Goal: Task Accomplishment & Management: Manage account settings

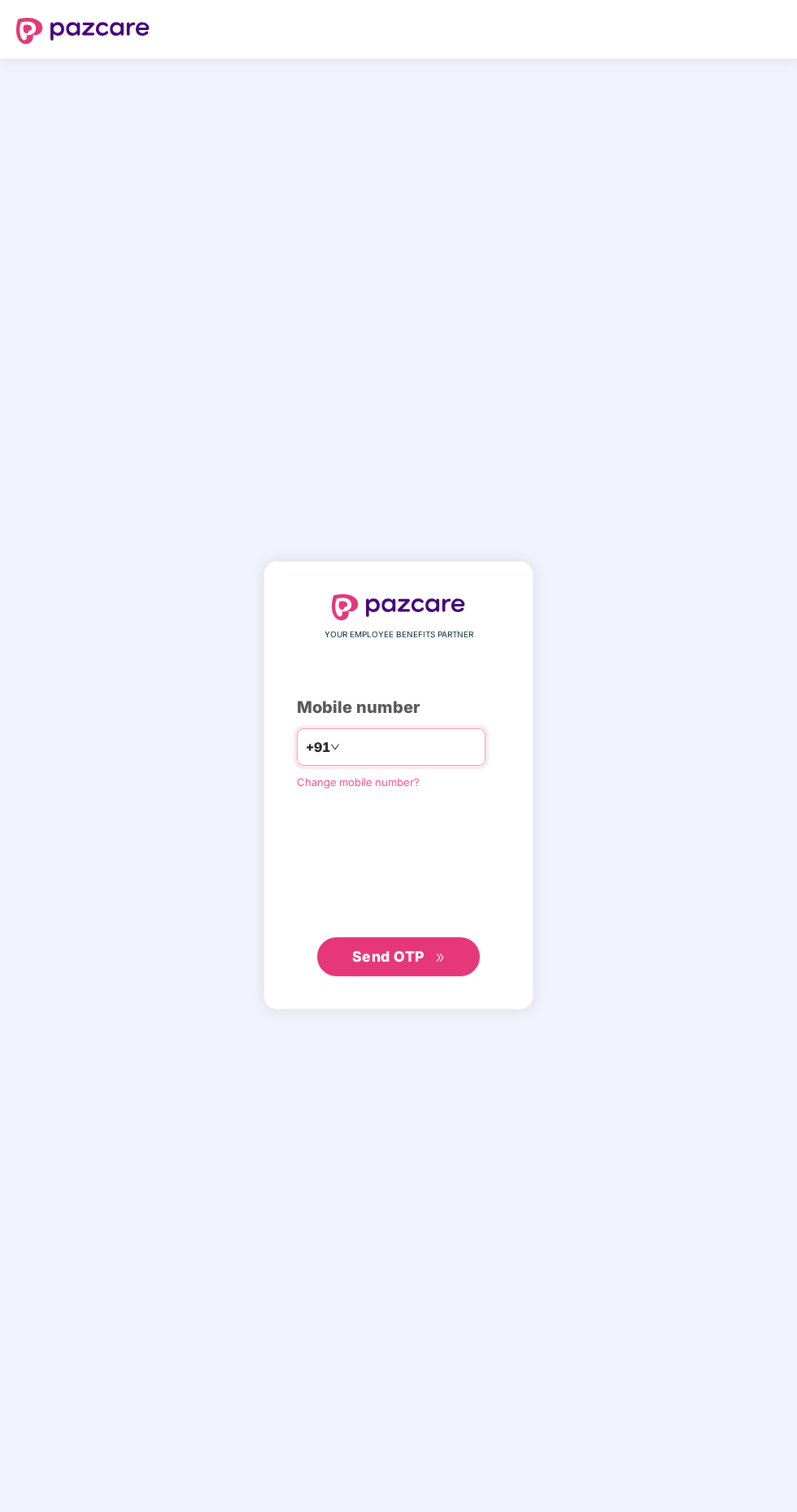
click at [421, 760] on input "number" at bounding box center [409, 747] width 133 height 26
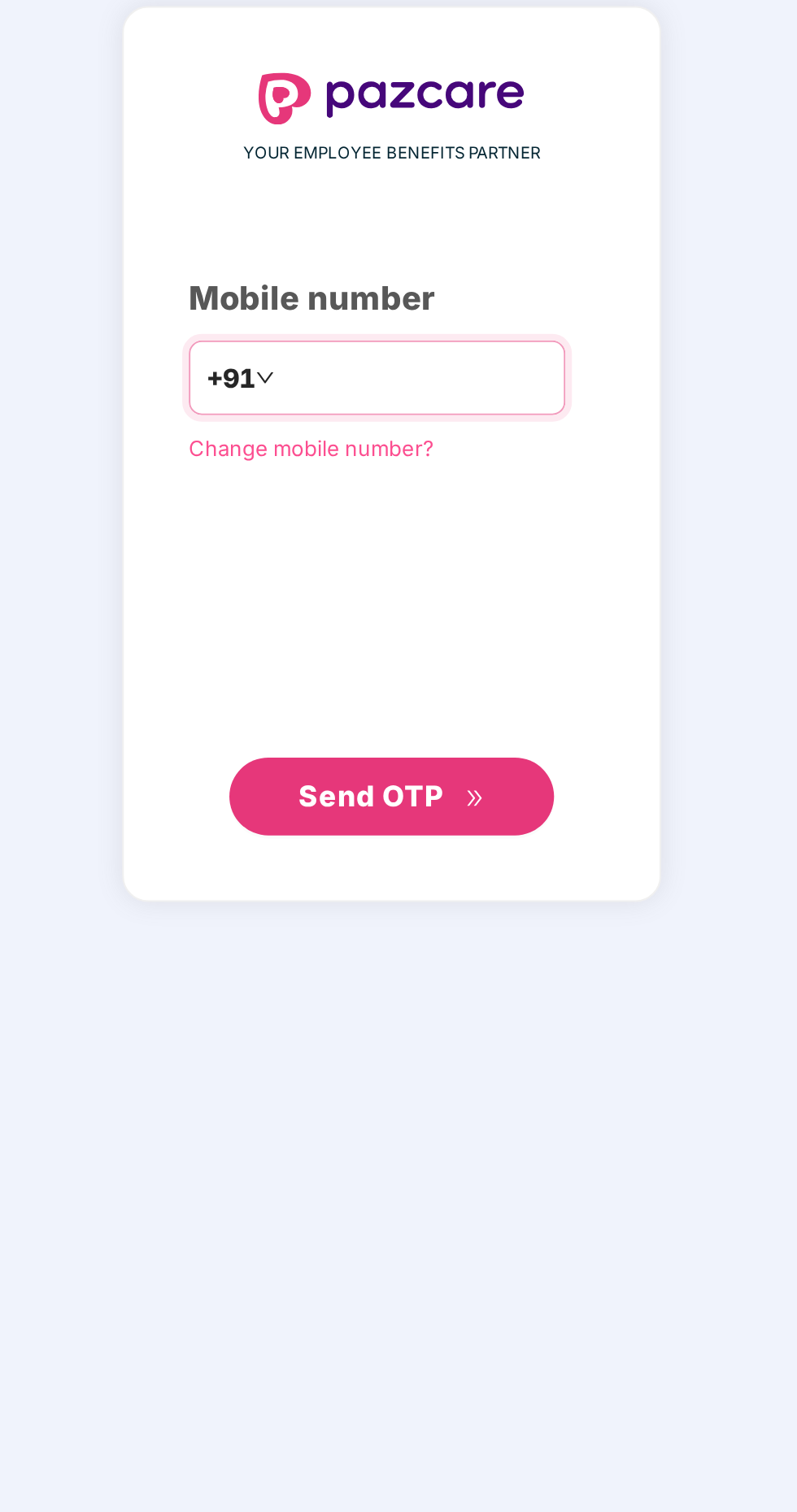
type input "**********"
click at [402, 965] on span "Send OTP" at bounding box center [388, 955] width 73 height 17
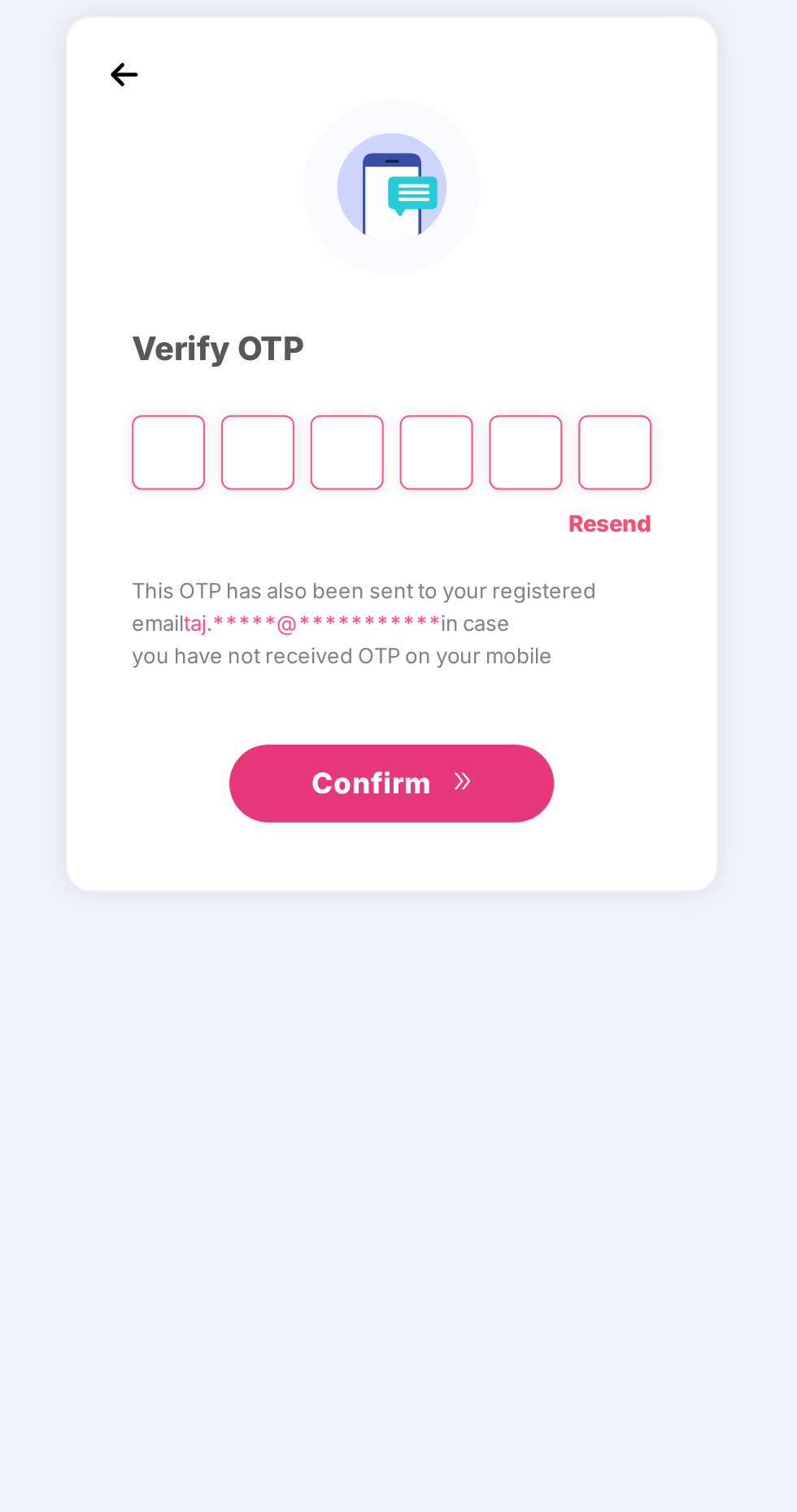
scroll to position [4, 0]
click at [290, 803] on input "Please enter verification code. Digit 1" at bounding box center [287, 784] width 37 height 38
click at [283, 803] on input "Please enter verification code. Digit 1" at bounding box center [287, 784] width 37 height 38
click at [295, 803] on input "Please enter verification code. Digit 1" at bounding box center [287, 784] width 37 height 38
type input "*"
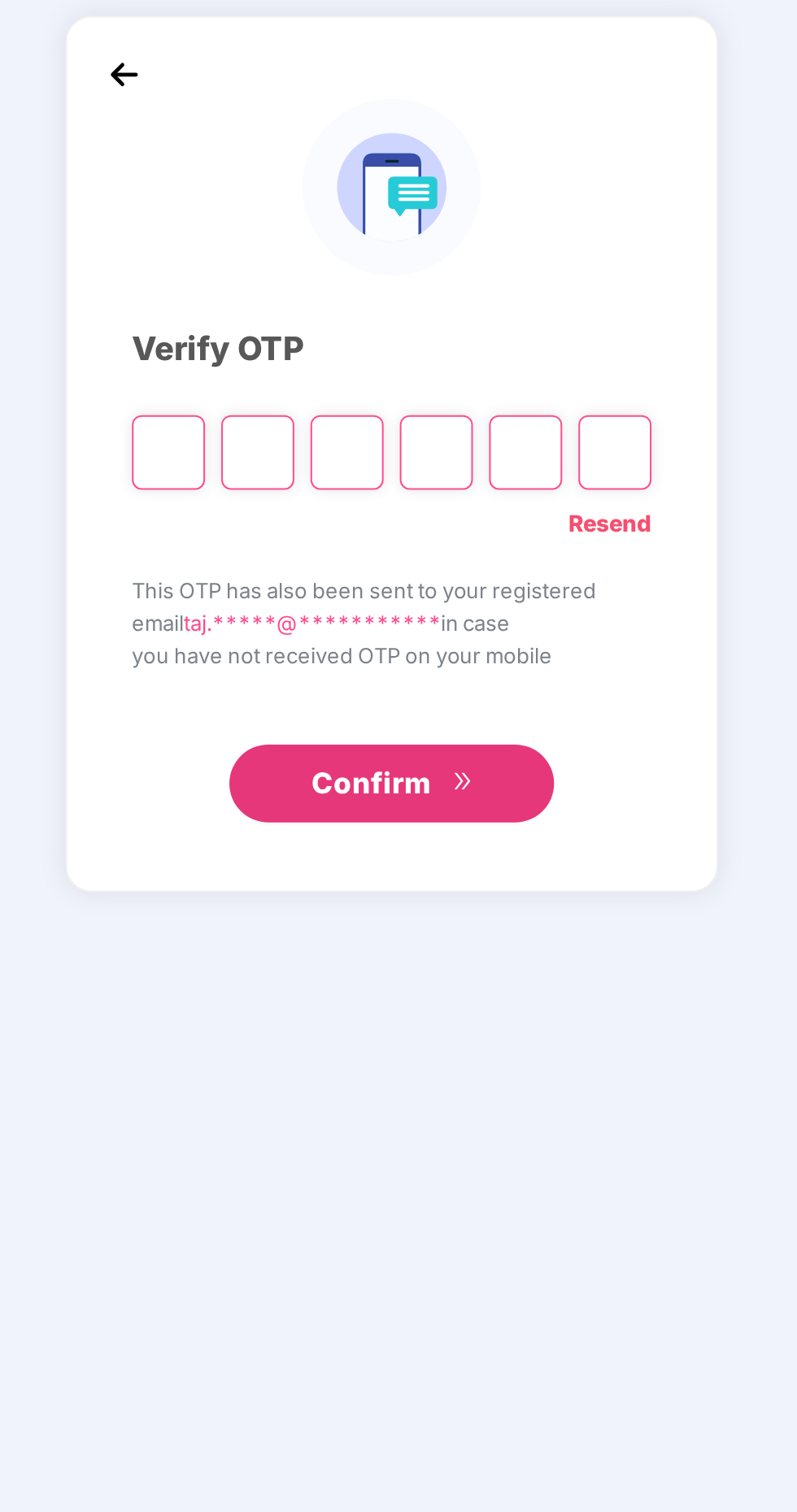
click at [290, 803] on input "Please enter verification code. Digit 1" at bounding box center [287, 784] width 37 height 38
paste input "*"
type input "*"
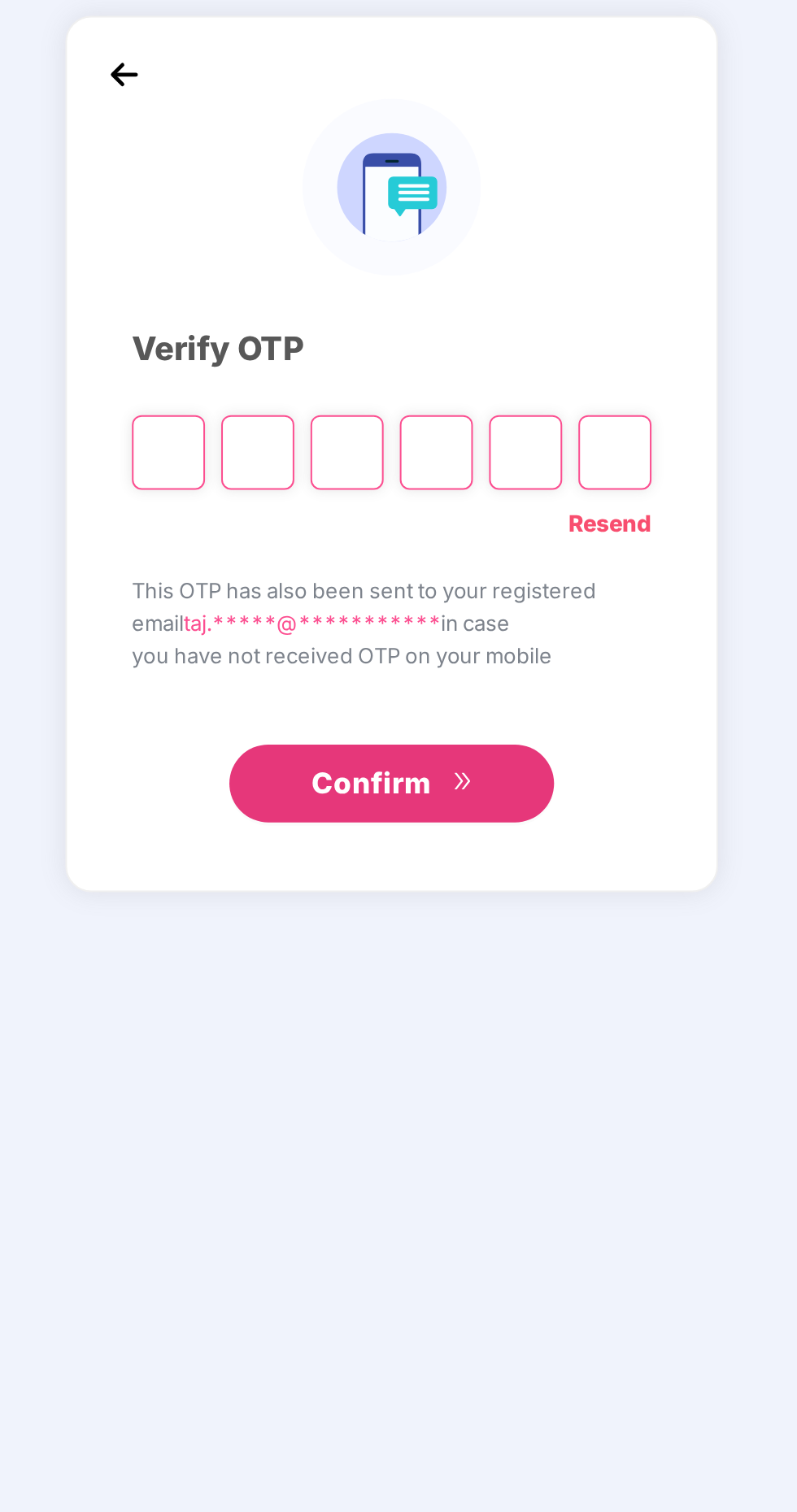
type input "*"
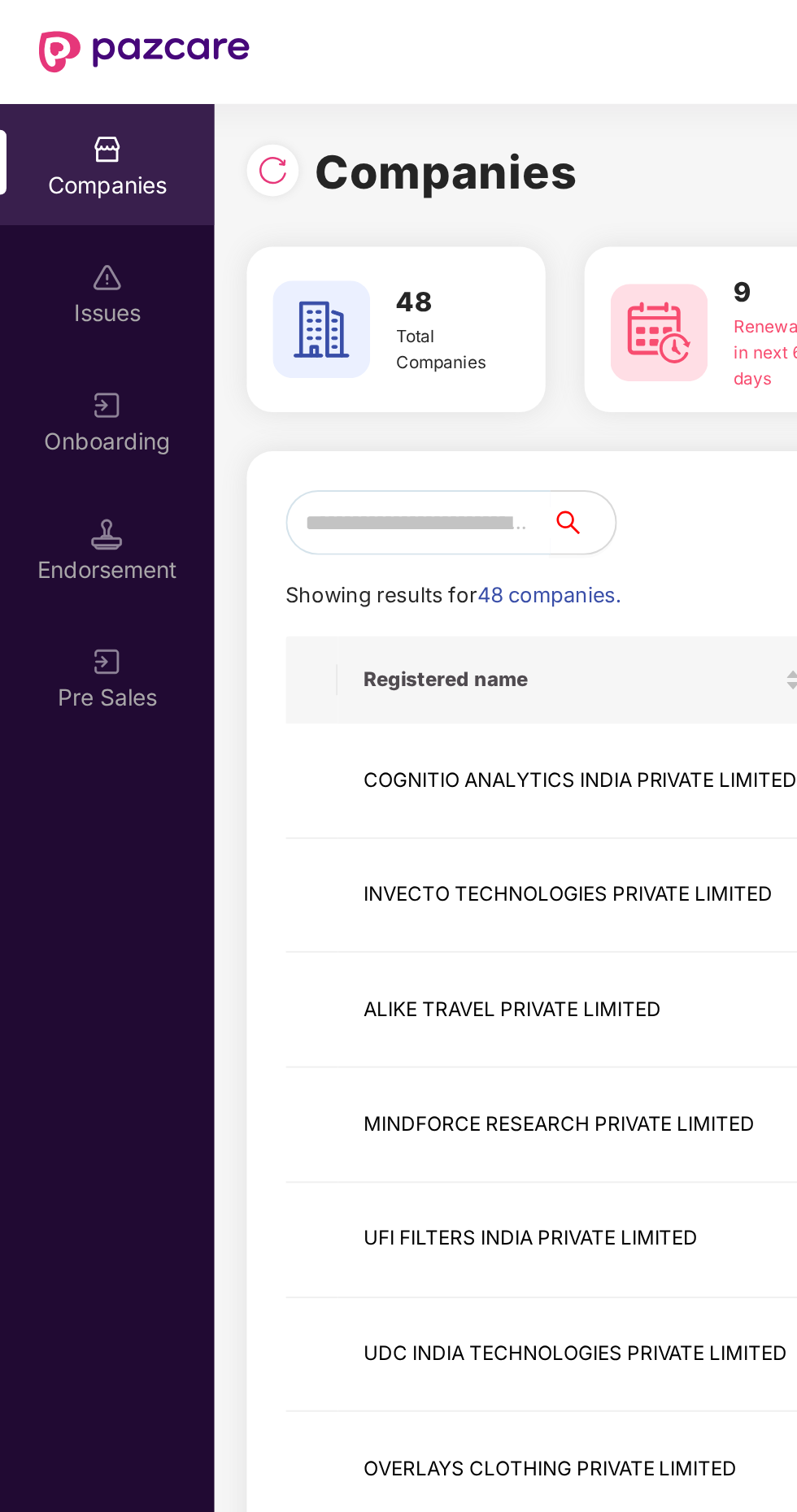
click at [208, 259] on input "text" at bounding box center [209, 261] width 132 height 32
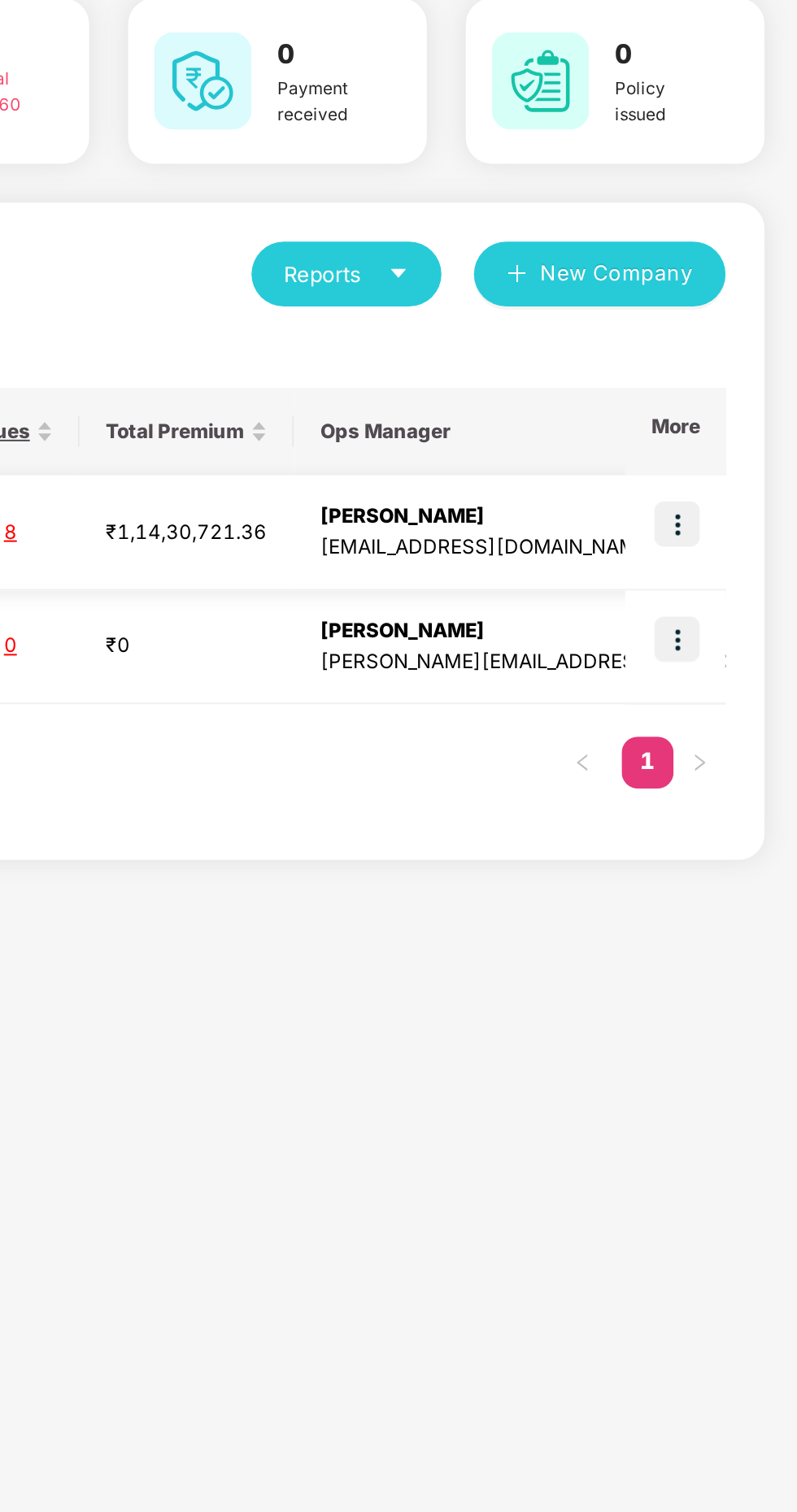
type input "******"
click at [738, 387] on img at bounding box center [737, 387] width 23 height 23
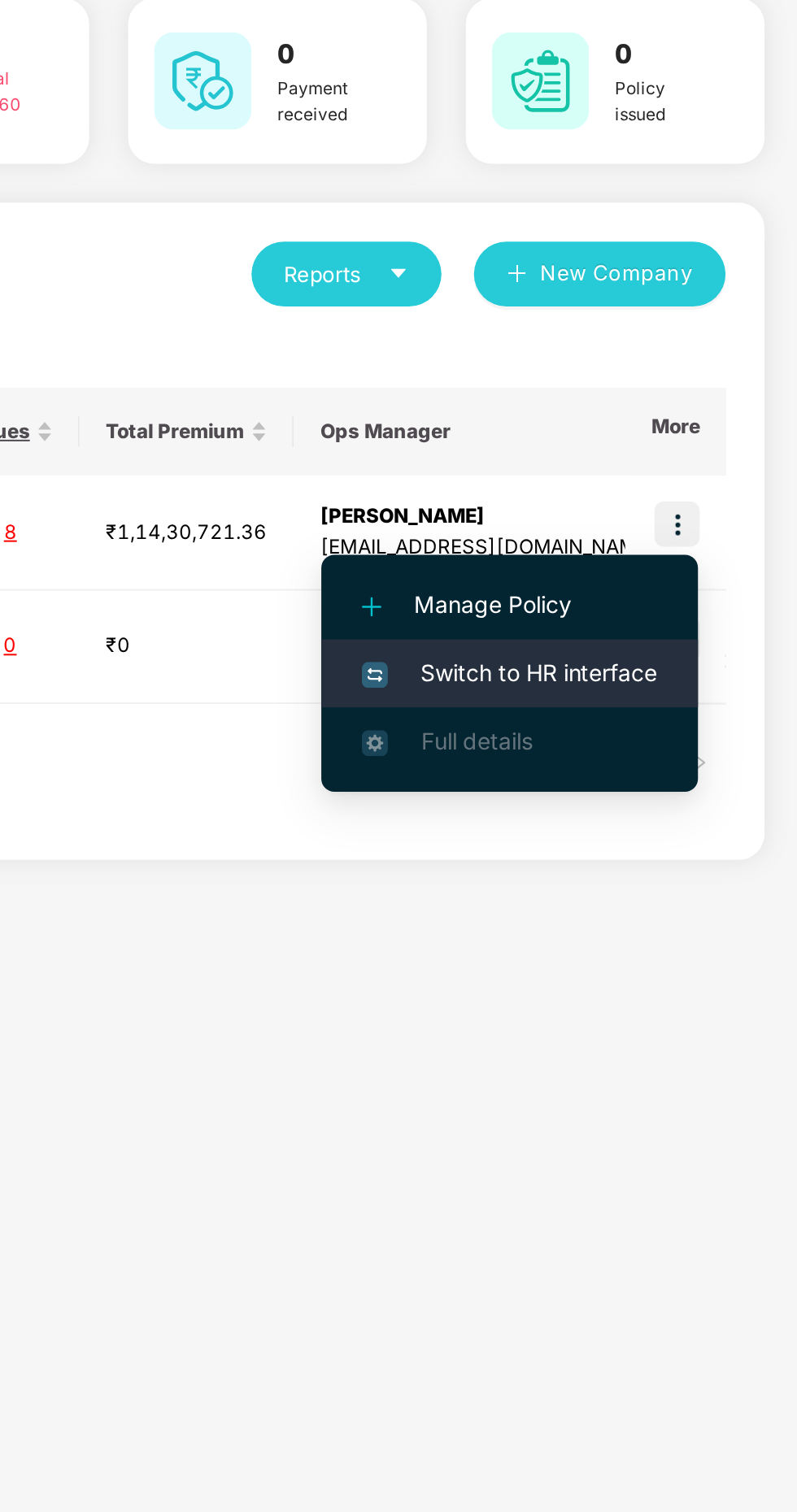
click at [668, 462] on span "Switch to HR interface" at bounding box center [652, 461] width 148 height 18
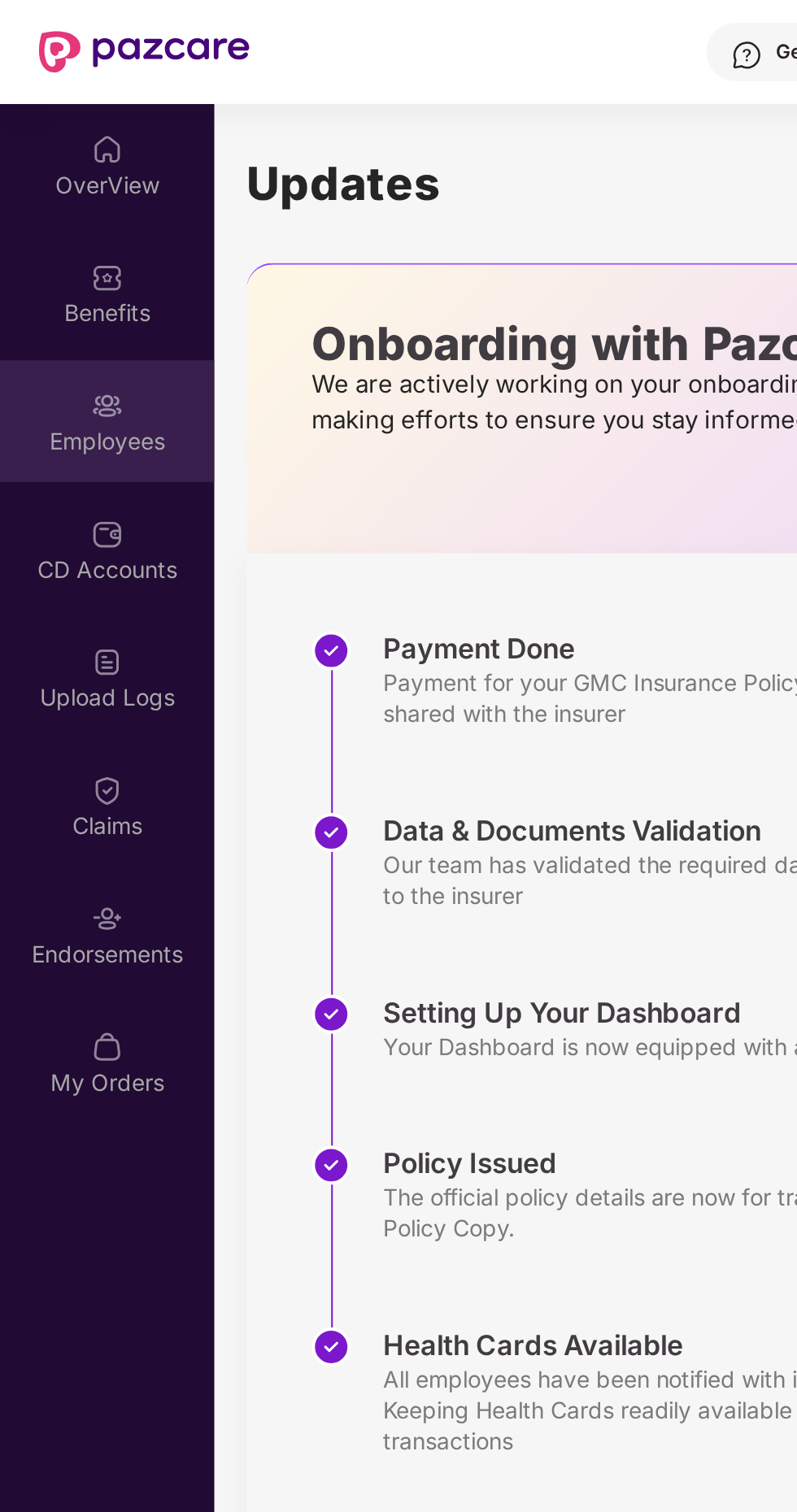
click at [59, 213] on div "Employees" at bounding box center [53, 221] width 107 height 17
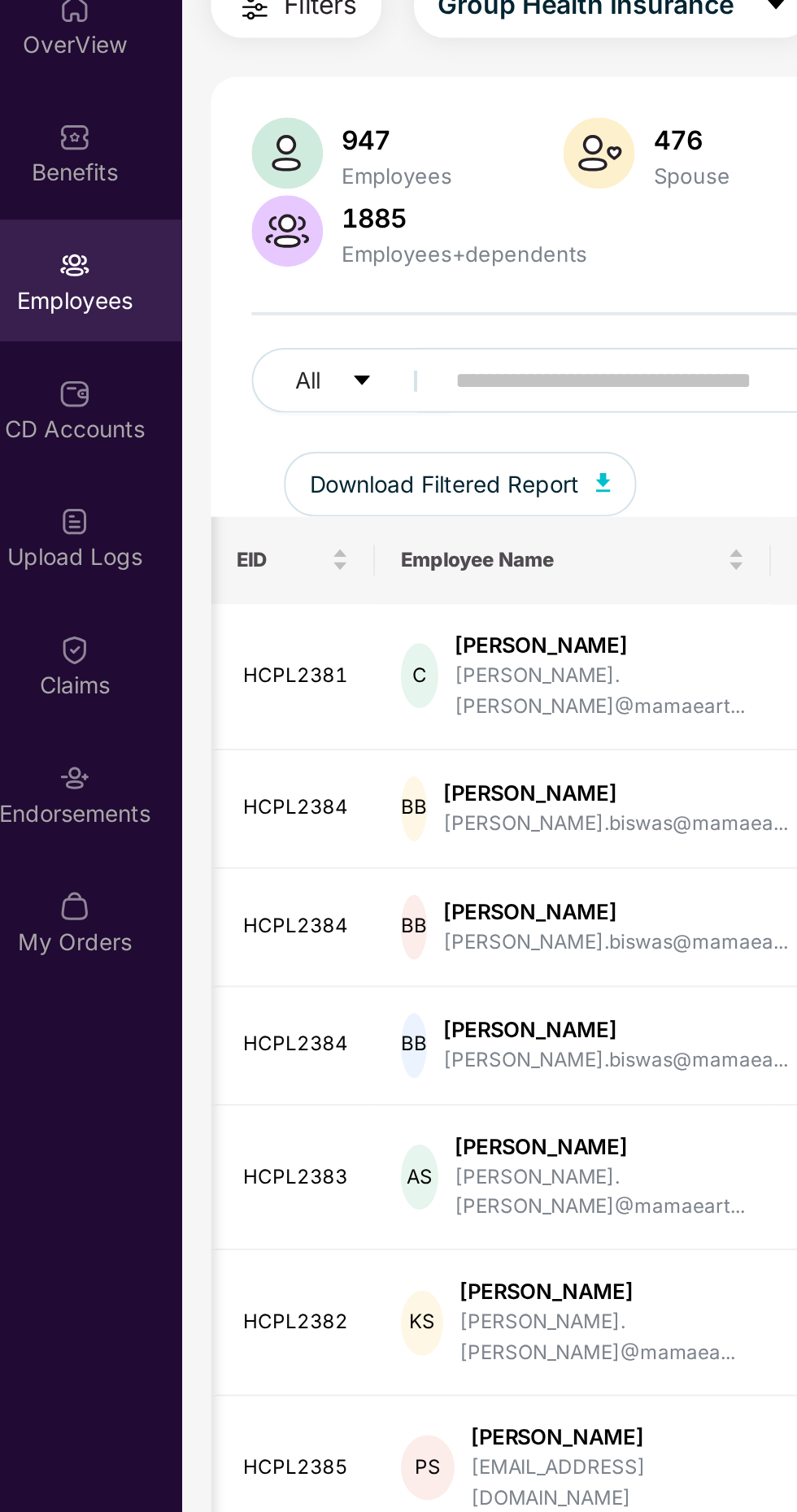
scroll to position [0, 39]
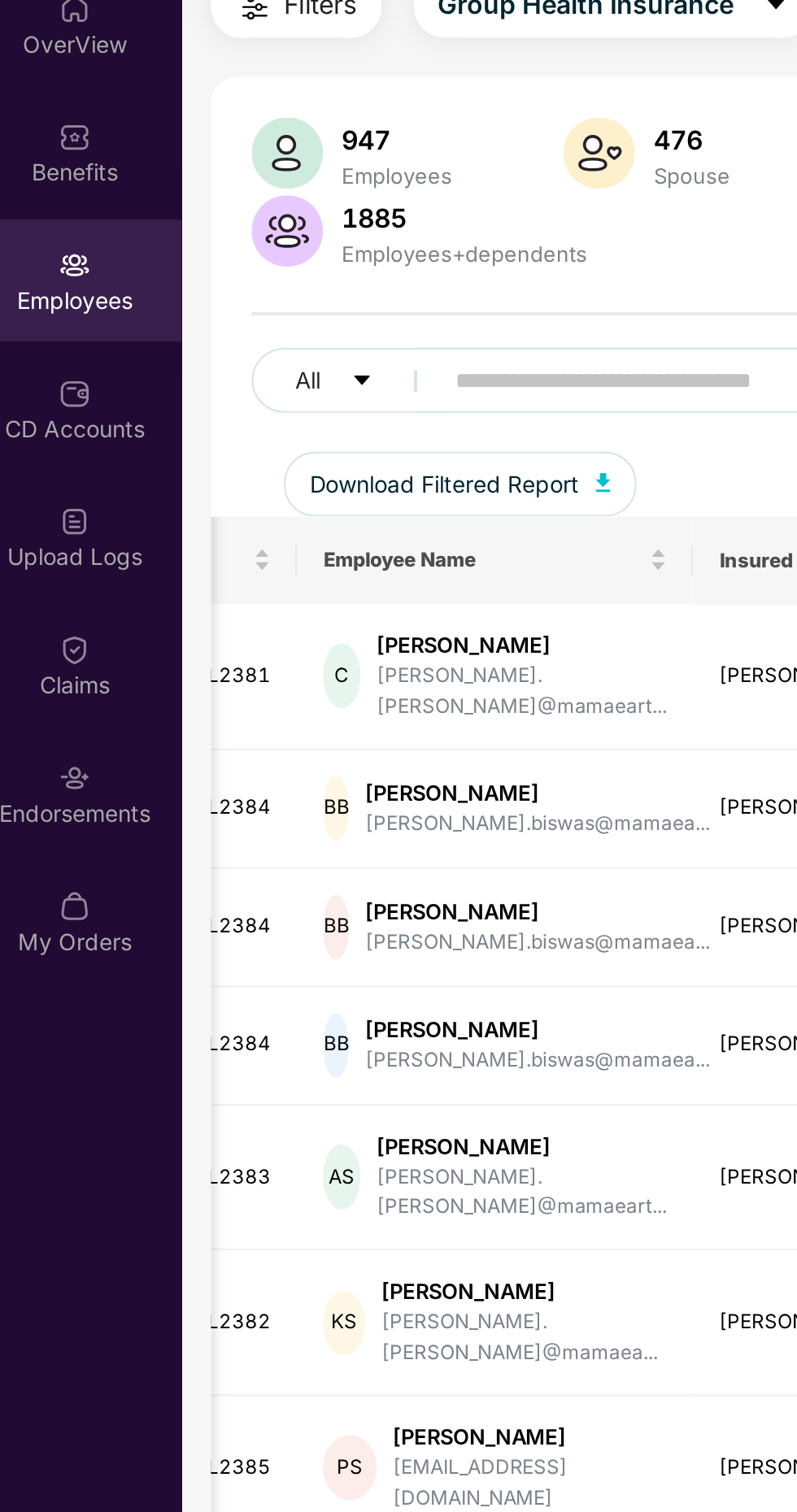
click at [275, 263] on input "text" at bounding box center [390, 261] width 292 height 25
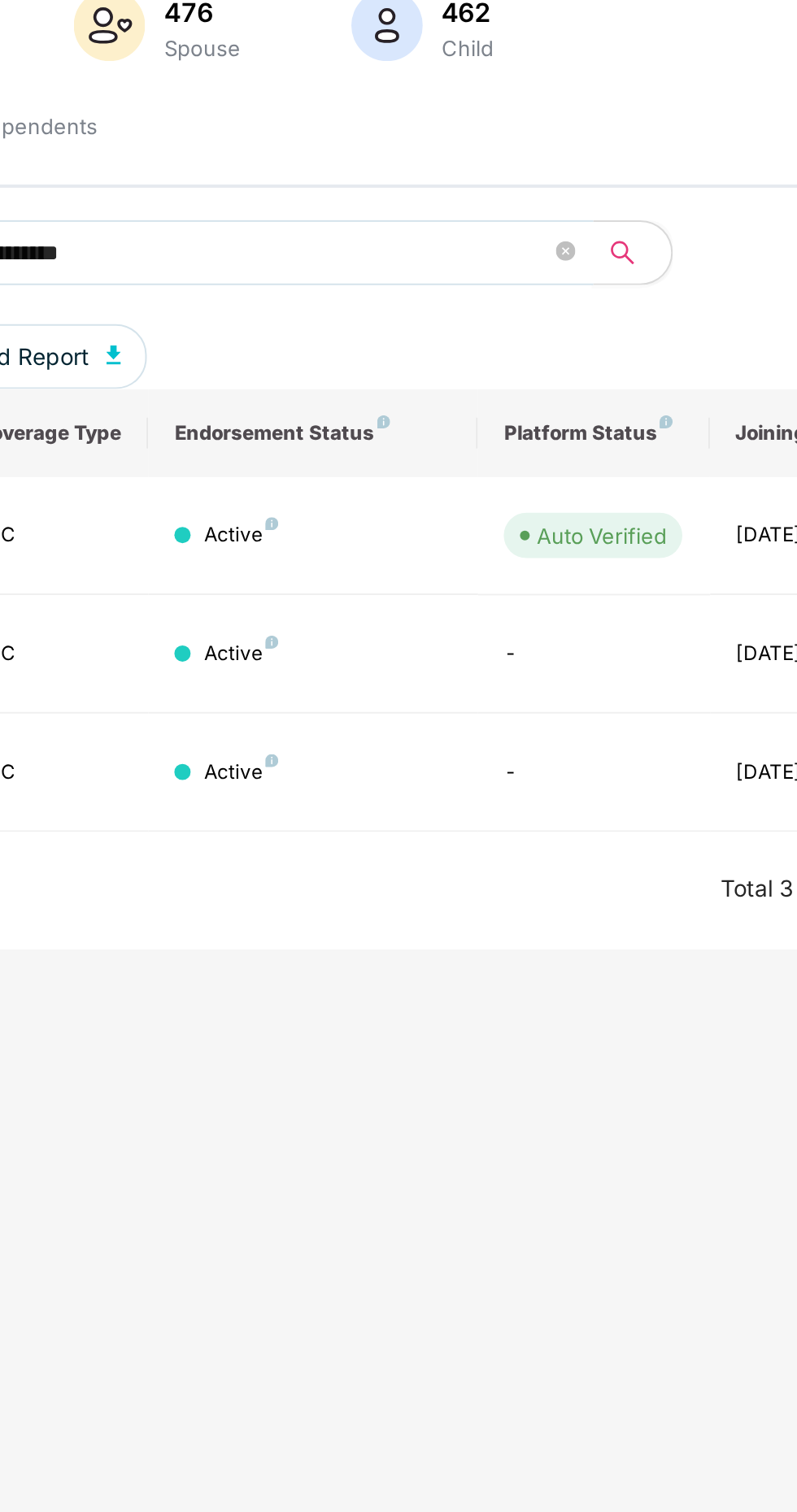
scroll to position [0, 0]
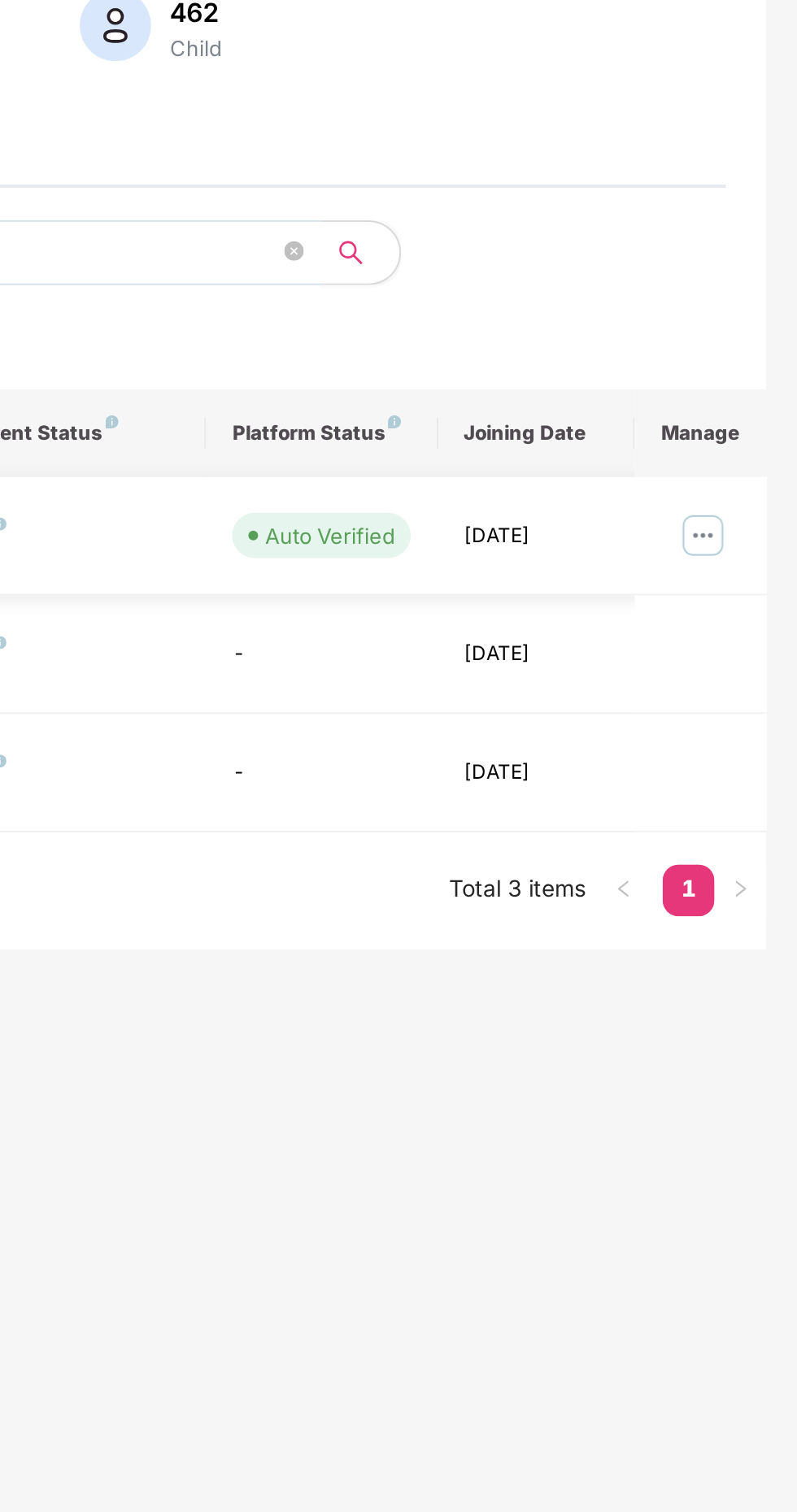
type input "**********"
click at [756, 409] on img at bounding box center [750, 402] width 26 height 26
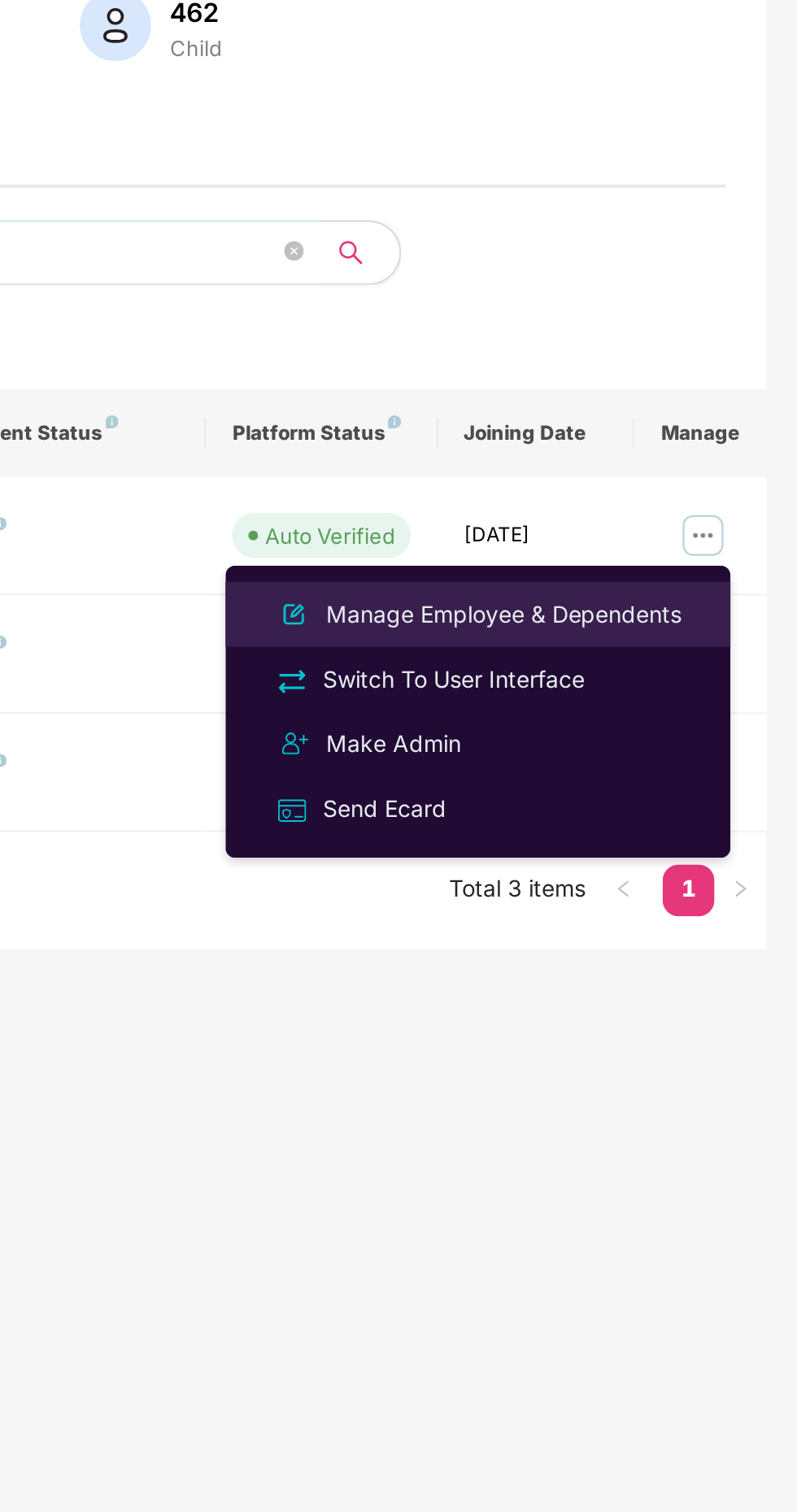
click at [651, 442] on div "Manage Employee & Dependents" at bounding box center [650, 442] width 184 height 18
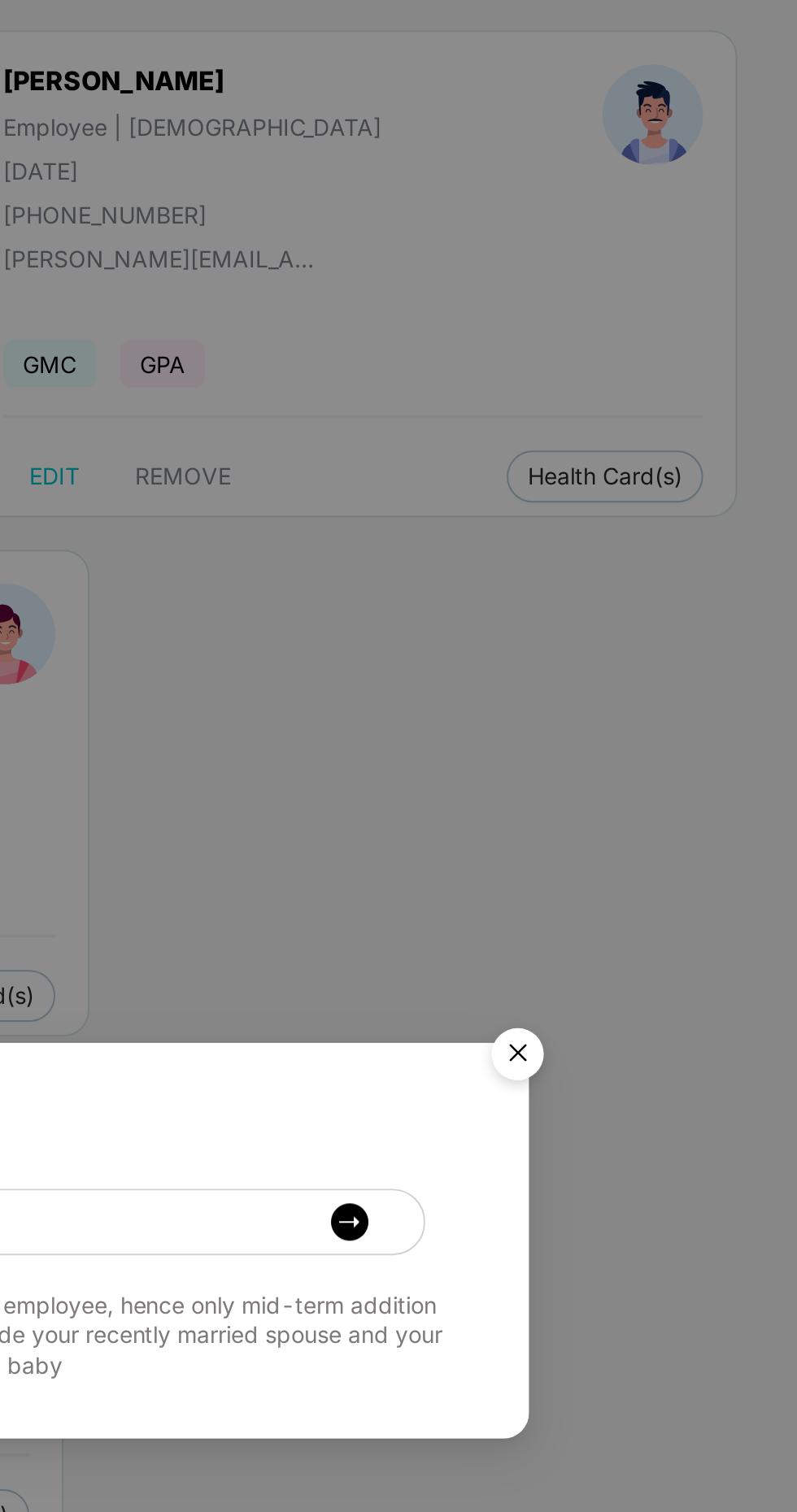
click at [658, 667] on img "Close" at bounding box center [657, 665] width 46 height 46
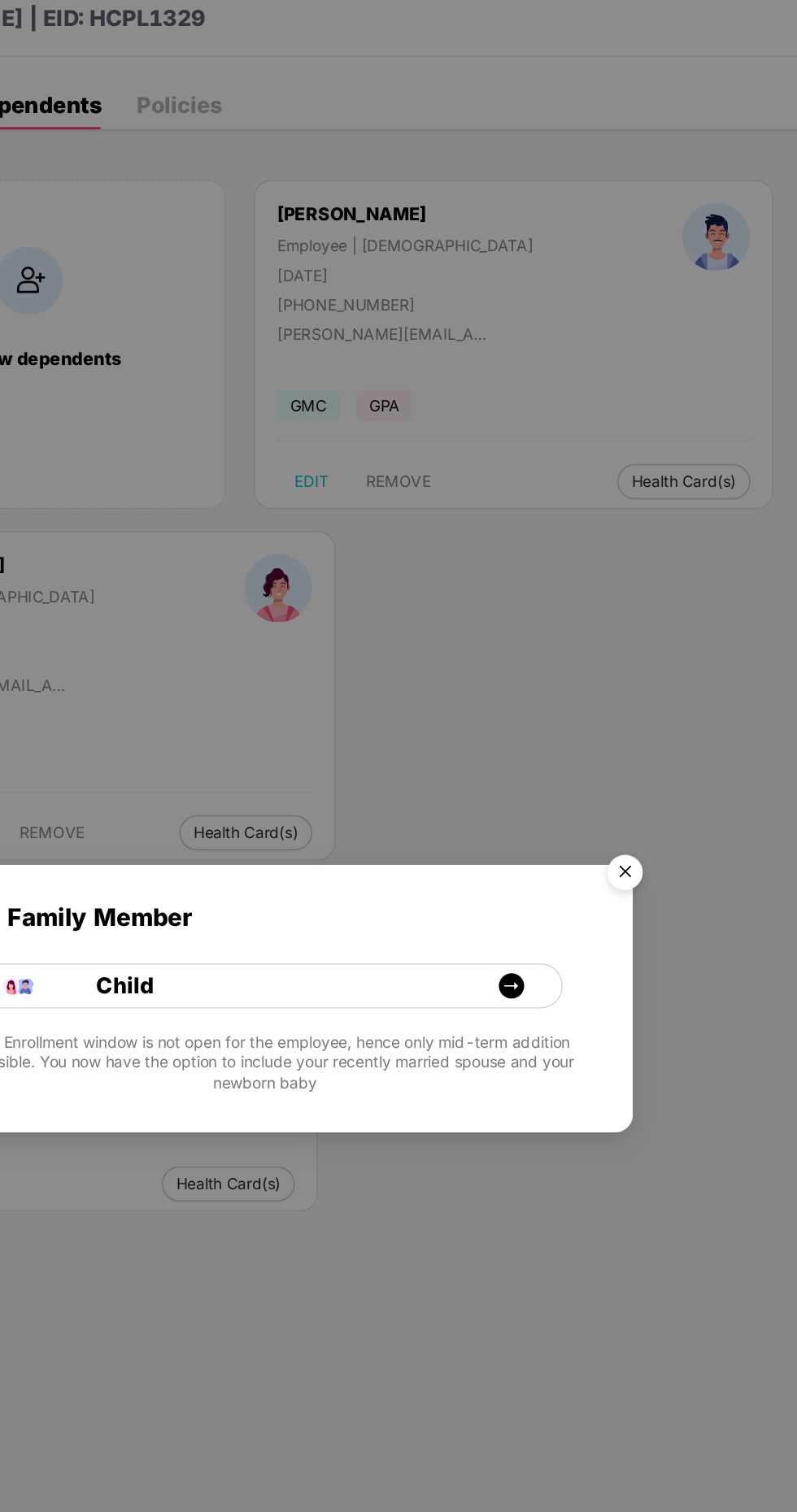
click at [661, 667] on img "Close" at bounding box center [657, 665] width 46 height 46
